Goal: Communication & Community: Participate in discussion

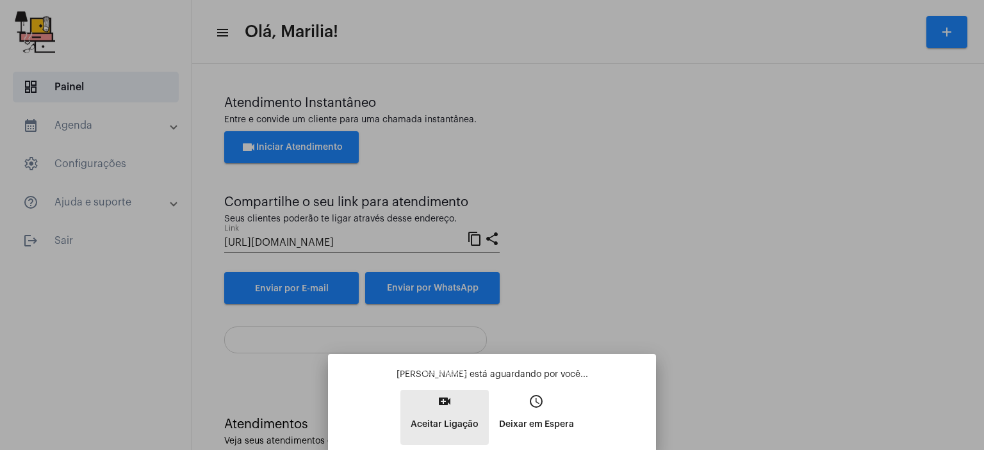
click at [446, 435] on p "Aceitar Ligação" at bounding box center [445, 424] width 68 height 23
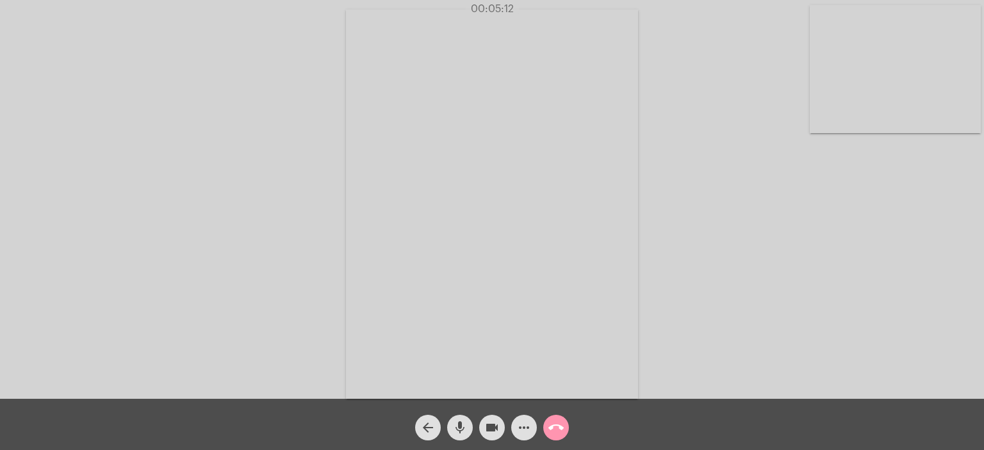
click at [466, 432] on mat-icon "mic" at bounding box center [459, 427] width 15 height 15
click at [466, 432] on mat-icon "mic_off" at bounding box center [459, 427] width 15 height 15
click at [466, 432] on mat-icon "mic" at bounding box center [459, 427] width 15 height 15
click at [466, 432] on mat-icon "mic_off" at bounding box center [459, 427] width 15 height 15
click at [466, 432] on mat-icon "mic" at bounding box center [459, 427] width 15 height 15
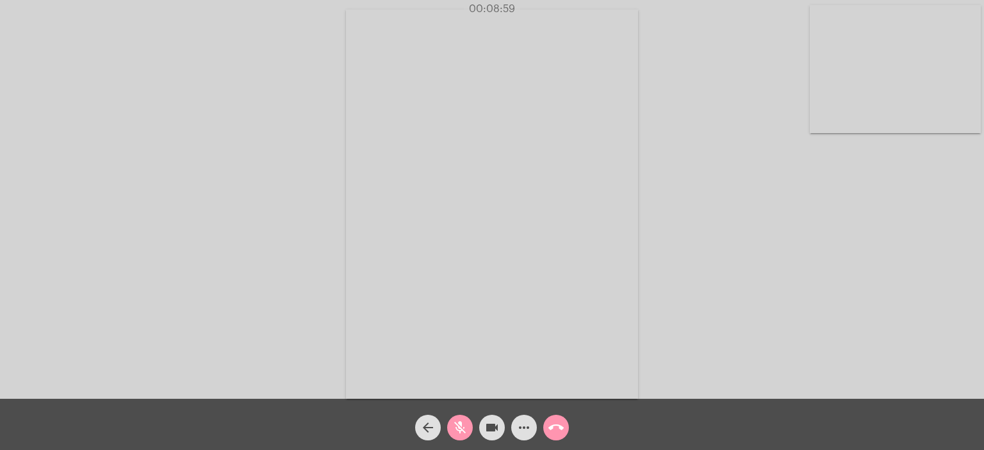
click at [466, 432] on mat-icon "mic_off" at bounding box center [459, 427] width 15 height 15
click at [466, 432] on mat-icon "mic" at bounding box center [459, 427] width 15 height 15
click at [466, 432] on mat-icon "mic_off" at bounding box center [459, 427] width 15 height 15
click at [466, 432] on mat-icon "mic" at bounding box center [459, 427] width 15 height 15
click at [466, 432] on mat-icon "mic_off" at bounding box center [459, 427] width 15 height 15
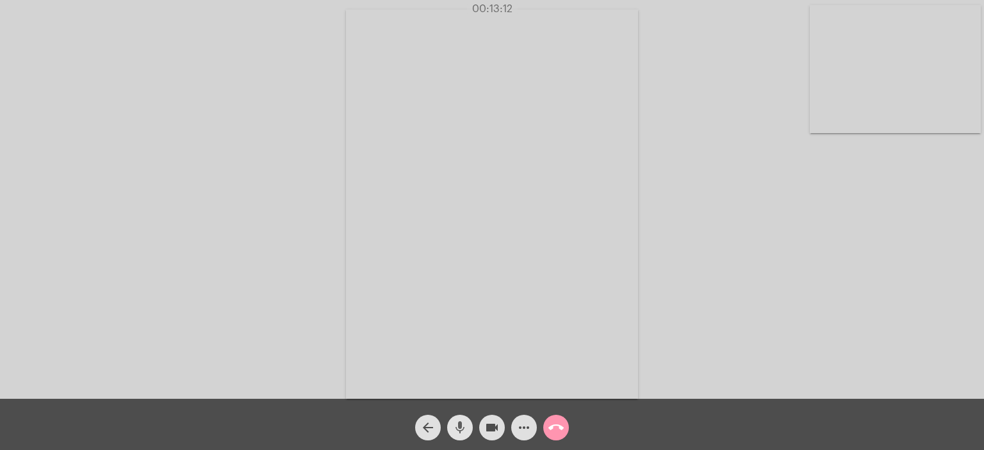
click at [464, 427] on mat-icon "mic" at bounding box center [459, 427] width 15 height 15
click at [464, 427] on mat-icon "mic_off" at bounding box center [459, 427] width 15 height 15
click at [464, 427] on mat-icon "mic" at bounding box center [459, 427] width 15 height 15
click at [464, 427] on mat-icon "mic_off" at bounding box center [459, 427] width 15 height 15
click at [464, 427] on mat-icon "mic" at bounding box center [459, 427] width 15 height 15
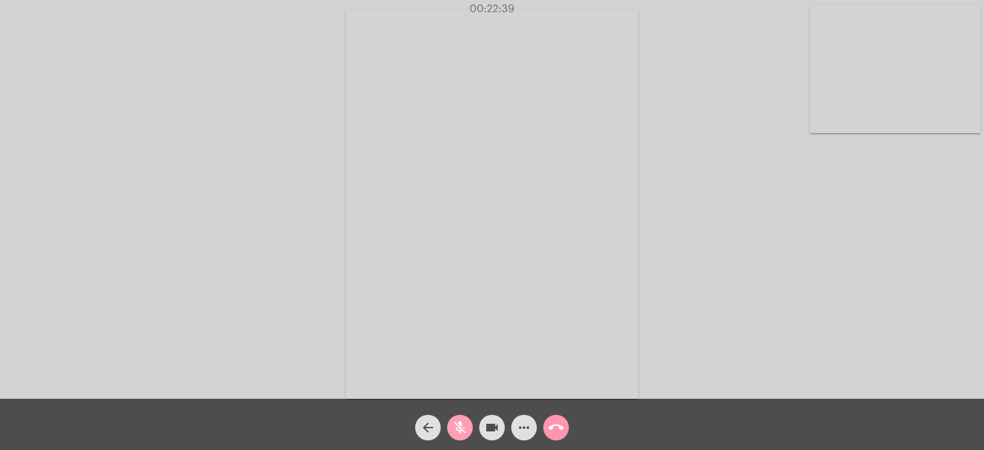
click at [464, 427] on mat-icon "mic_off" at bounding box center [459, 427] width 15 height 15
click at [464, 427] on mat-icon "mic" at bounding box center [459, 427] width 15 height 15
click at [464, 427] on mat-icon "mic_off" at bounding box center [459, 427] width 15 height 15
click at [464, 427] on mat-icon "mic" at bounding box center [459, 427] width 15 height 15
click at [464, 427] on mat-icon "mic_off" at bounding box center [459, 427] width 15 height 15
